Goal: Task Accomplishment & Management: Manage account settings

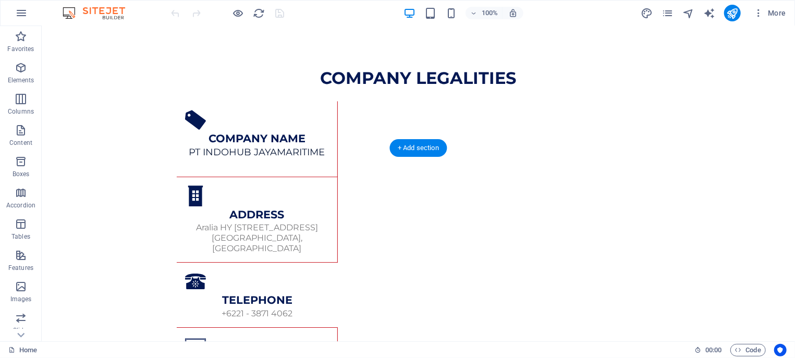
scroll to position [1740, 0]
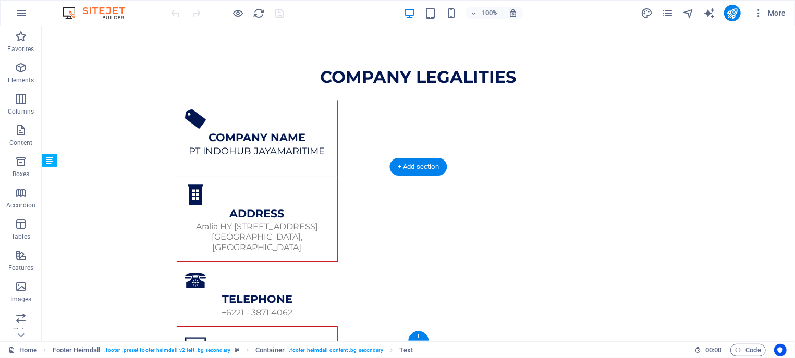
drag, startPoint x: 479, startPoint y: 329, endPoint x: 448, endPoint y: 333, distance: 32.1
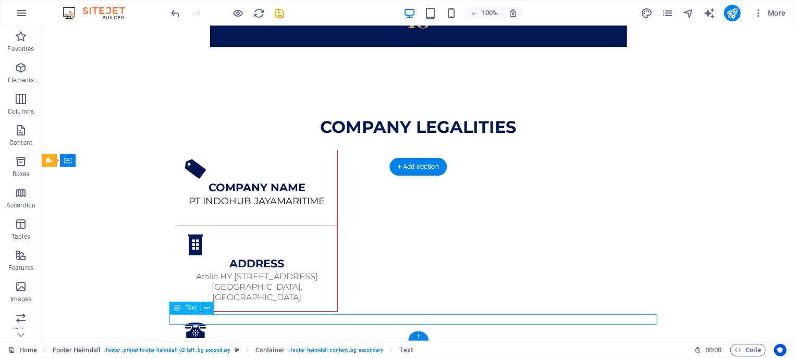
scroll to position [1780, 0]
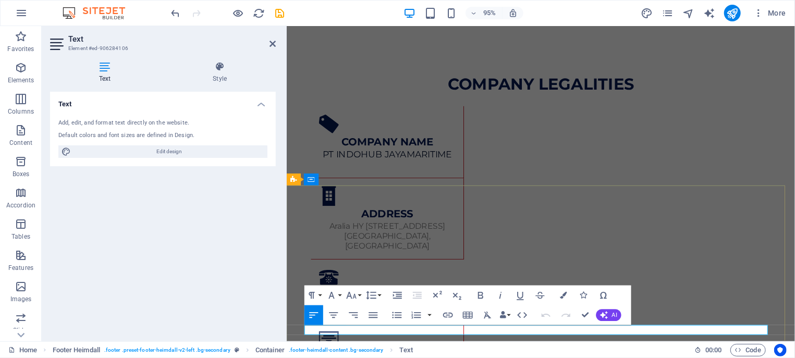
drag, startPoint x: 619, startPoint y: 343, endPoint x: 305, endPoint y: 350, distance: 314.1
click at [358, 298] on button "Font Size" at bounding box center [353, 296] width 19 height 20
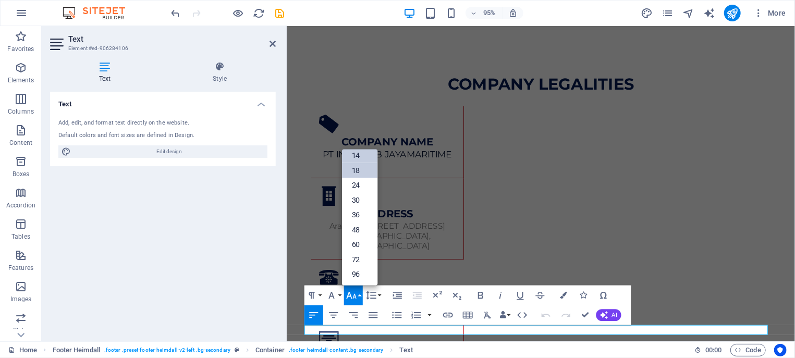
scroll to position [34, 0]
click at [361, 191] on link "12" at bounding box center [359, 187] width 35 height 15
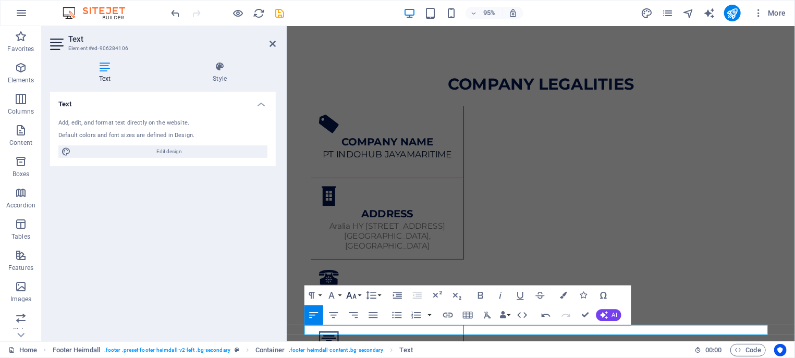
click at [362, 296] on button "Font Size" at bounding box center [353, 296] width 19 height 20
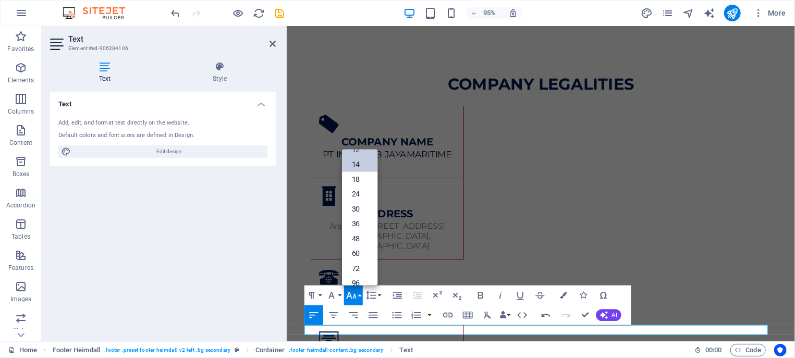
click at [363, 170] on link "14" at bounding box center [359, 164] width 35 height 15
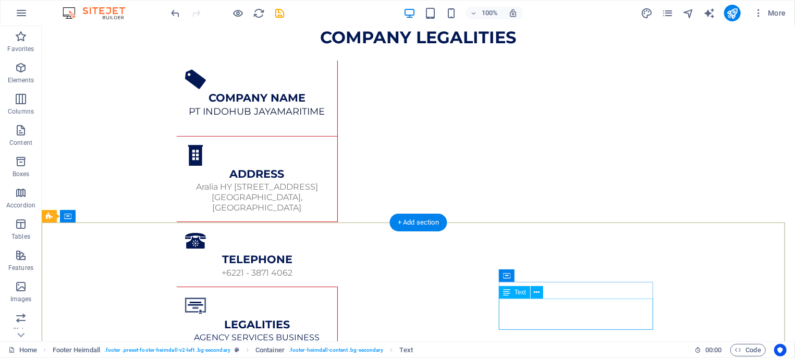
scroll to position [1740, 0]
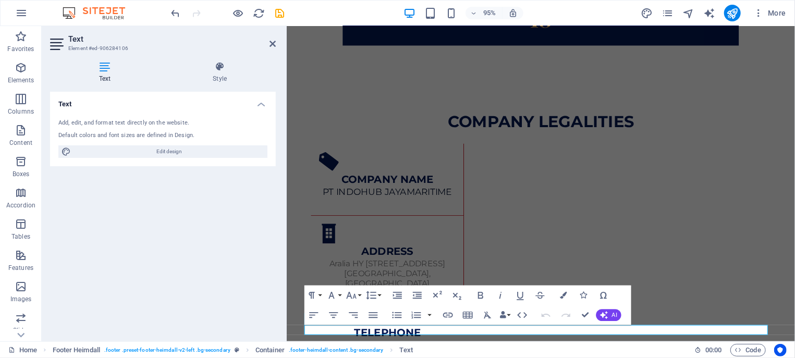
scroll to position [1780, 0]
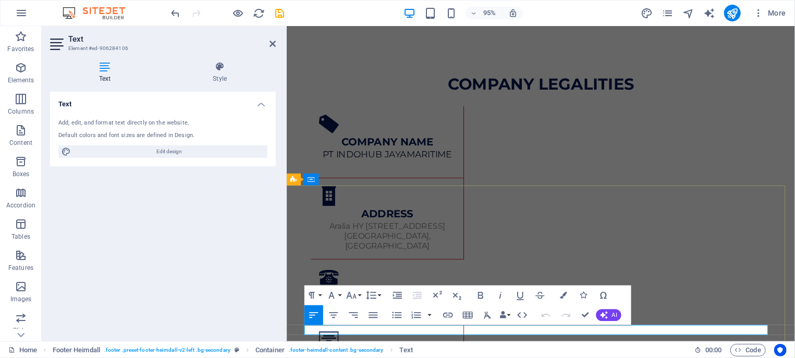
drag, startPoint x: 584, startPoint y: 350, endPoint x: 529, endPoint y: 349, distance: 54.8
click at [564, 299] on icon "button" at bounding box center [564, 296] width 7 height 7
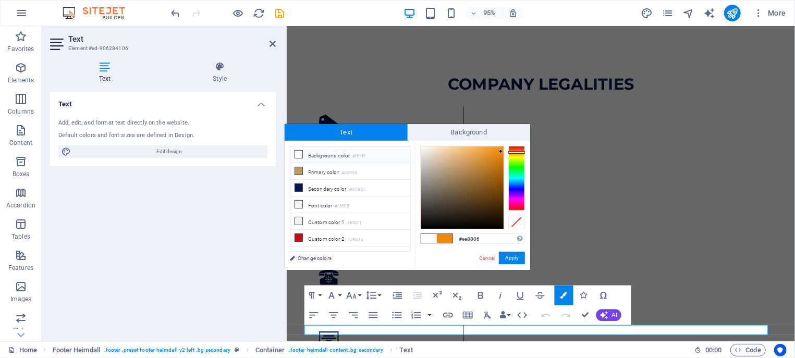
click at [299, 154] on icon at bounding box center [298, 154] width 7 height 7
type input "#ffffff"
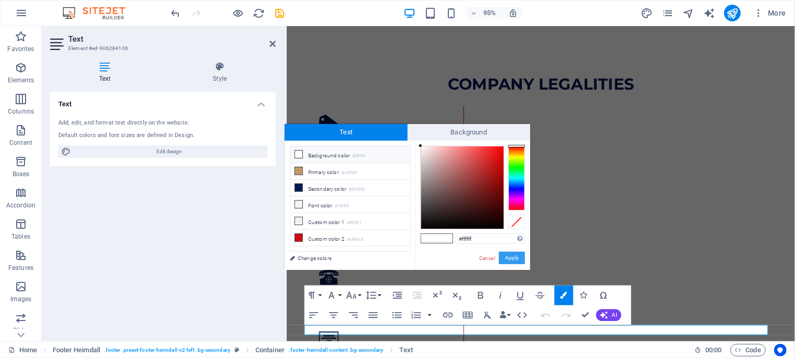
click at [515, 263] on button "Apply" at bounding box center [512, 258] width 26 height 13
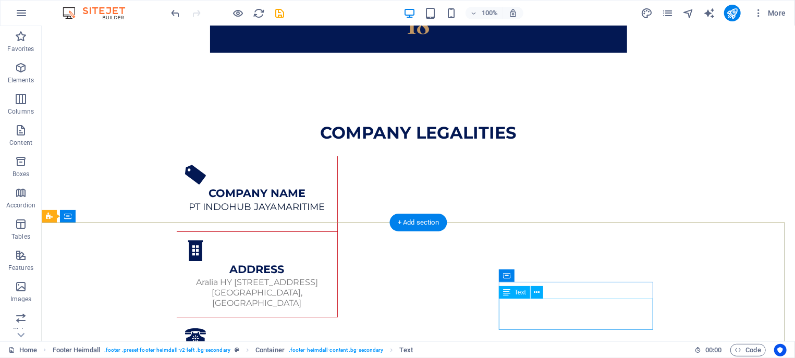
scroll to position [1740, 0]
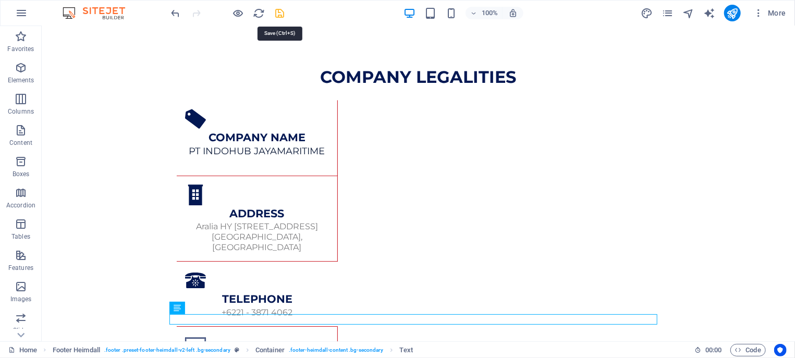
click at [279, 12] on icon "save" at bounding box center [280, 13] width 12 height 12
